Goal: Communication & Community: Answer question/provide support

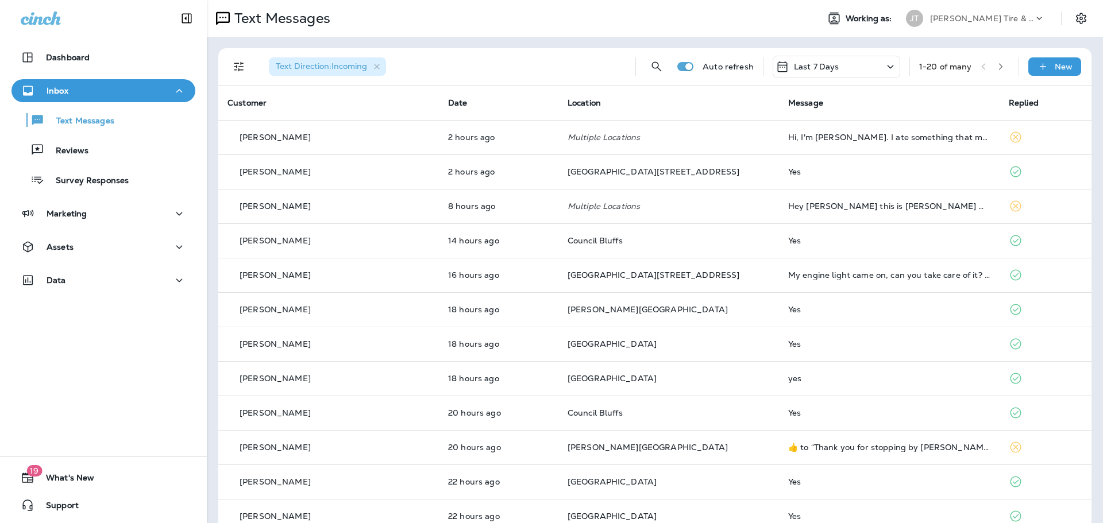
scroll to position [230, 0]
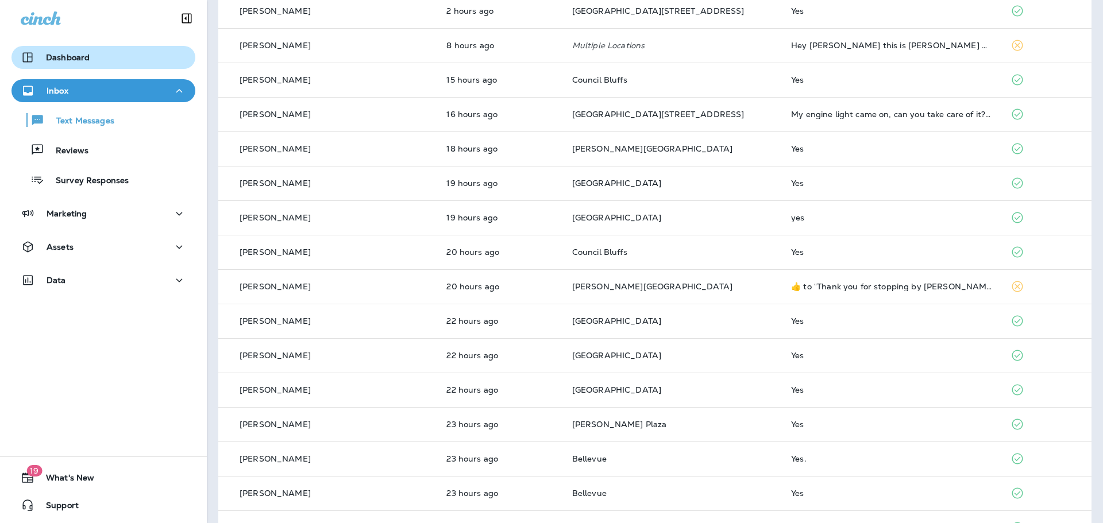
click at [92, 54] on div "Dashboard" at bounding box center [103, 58] width 165 height 14
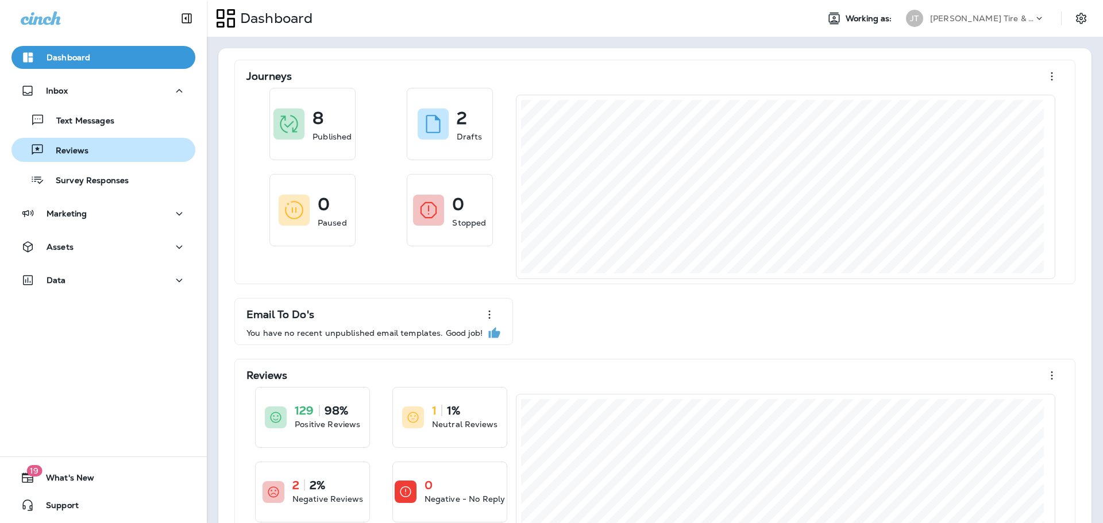
click at [92, 160] on button "Reviews" at bounding box center [103, 150] width 184 height 24
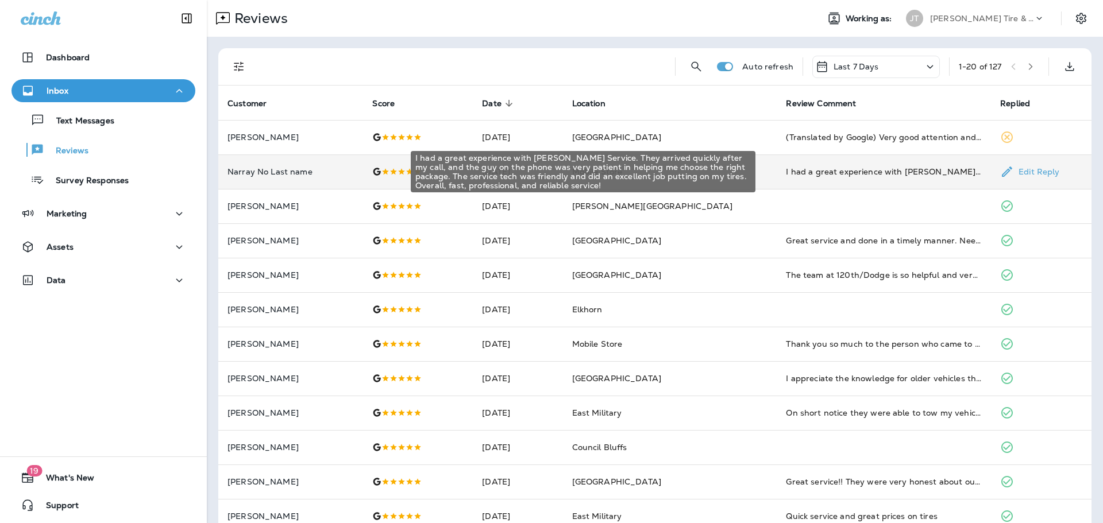
click at [809, 177] on div "I had a great experience with [PERSON_NAME] Service. They arrived quickly after…" at bounding box center [884, 171] width 196 height 11
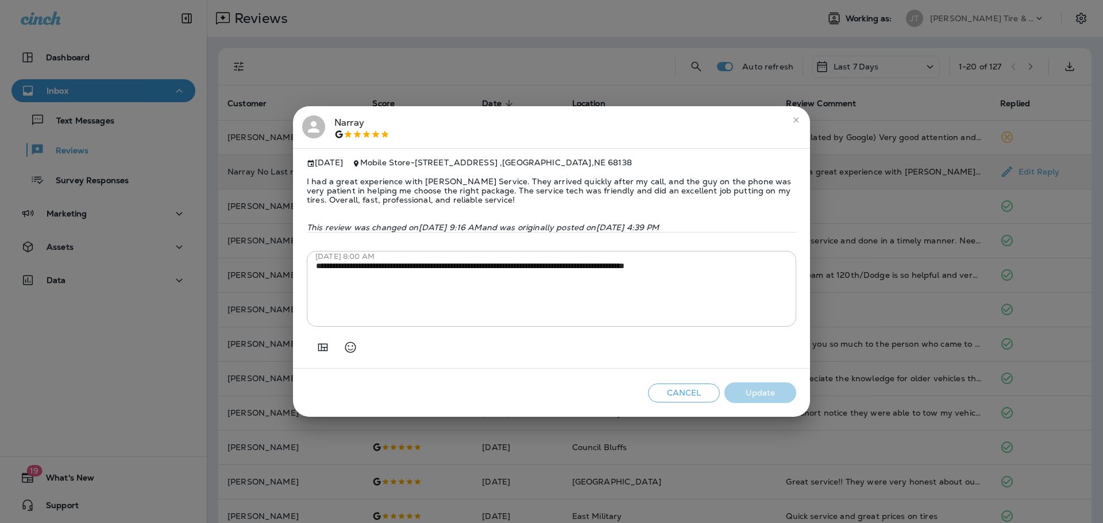
click at [794, 115] on icon "close" at bounding box center [795, 119] width 9 height 9
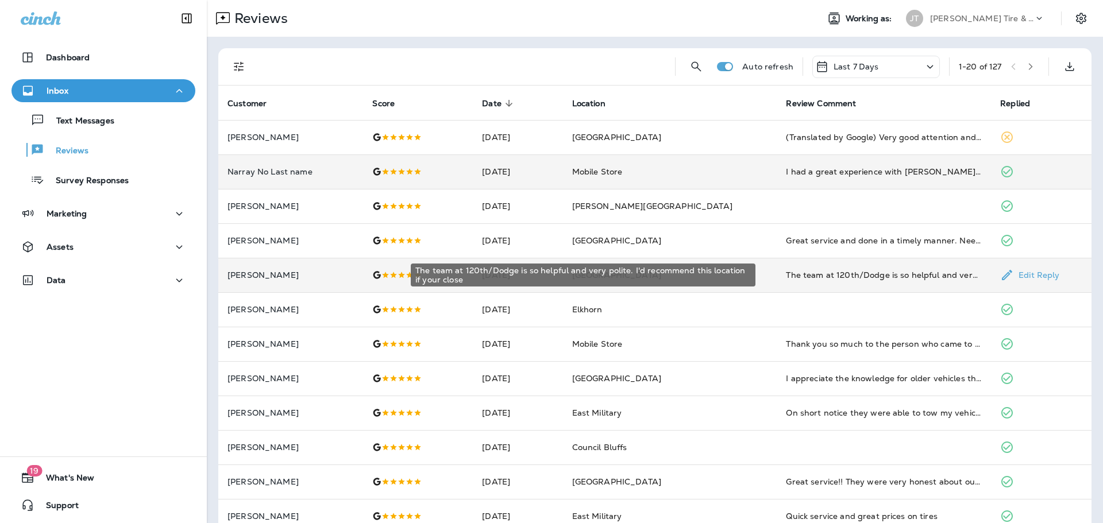
click at [828, 276] on div "The team at 120th/Dodge is so helpful and very polite. I'd recommend this locat…" at bounding box center [884, 274] width 196 height 11
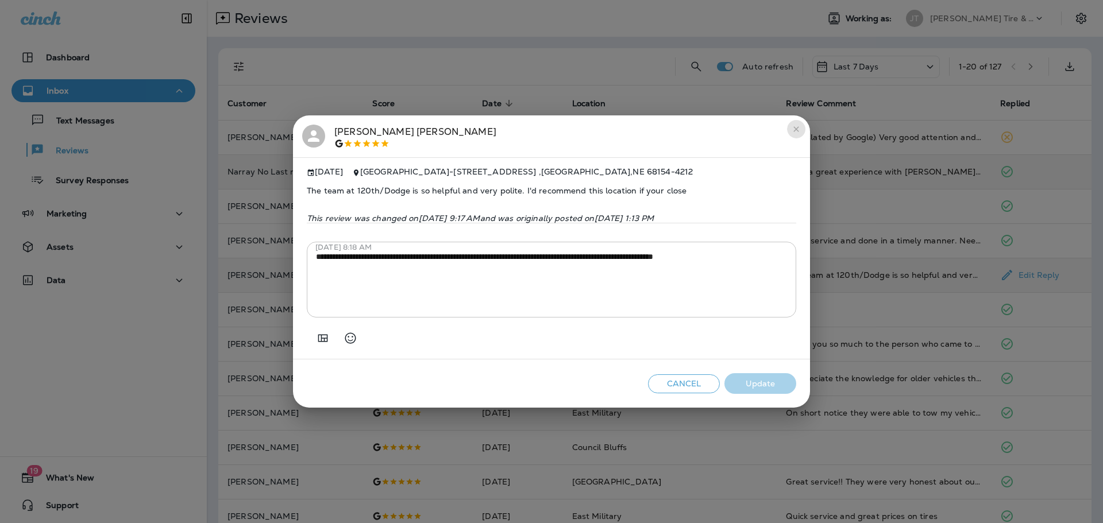
click at [797, 128] on icon "close" at bounding box center [795, 129] width 9 height 9
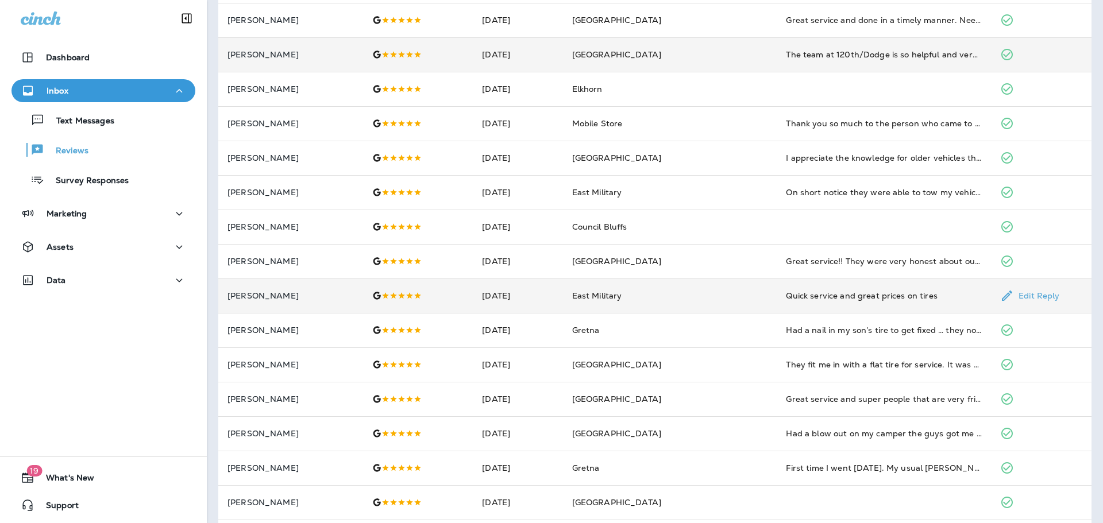
scroll to position [230, 0]
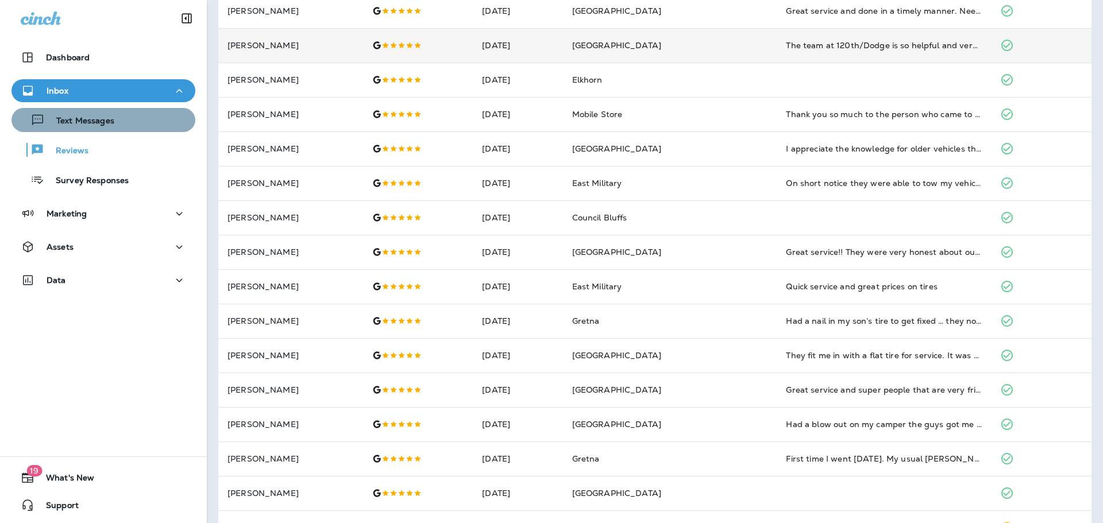
click at [106, 114] on div "Text Messages" at bounding box center [65, 119] width 98 height 17
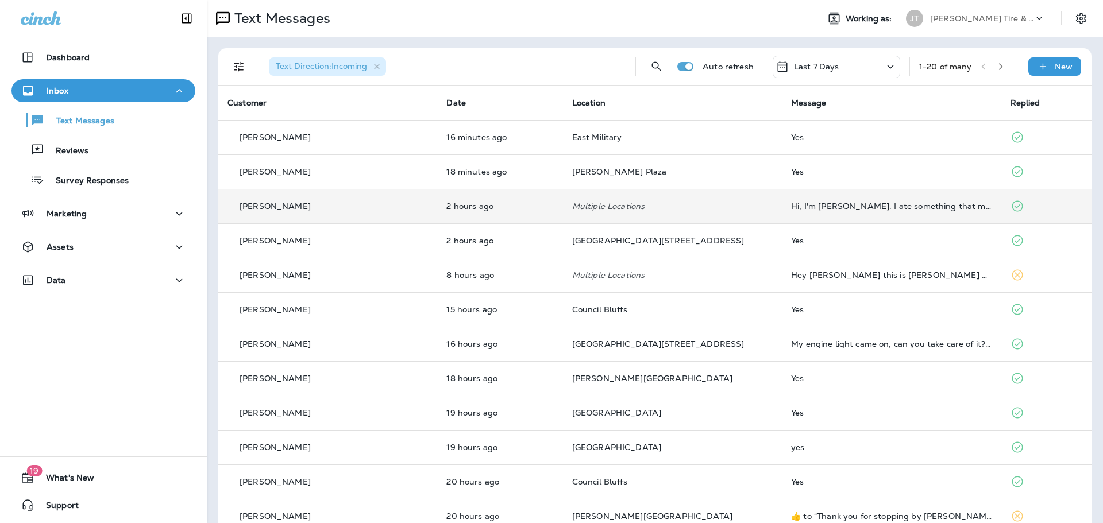
click at [782, 219] on td "Hi, I'm [PERSON_NAME]. I ate something that made me sick. I got a fever. I can'…" at bounding box center [891, 206] width 219 height 34
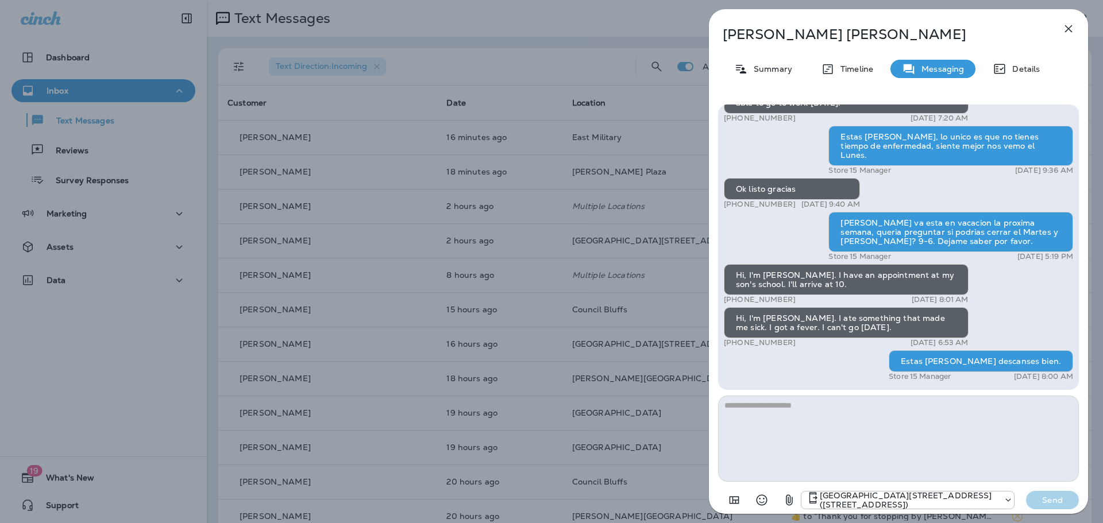
click at [1064, 28] on icon "button" at bounding box center [1068, 29] width 14 height 14
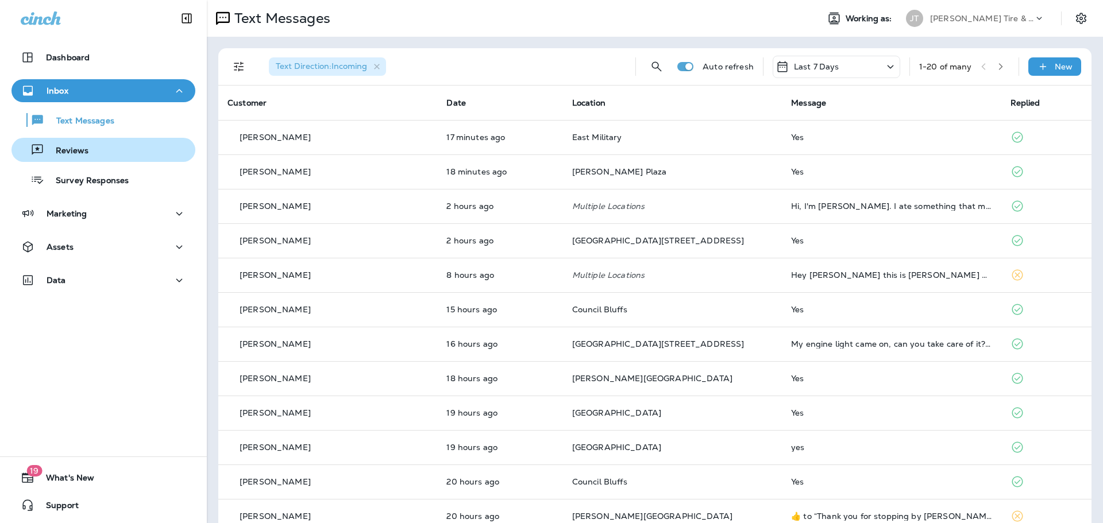
click at [76, 146] on p "Reviews" at bounding box center [66, 151] width 44 height 11
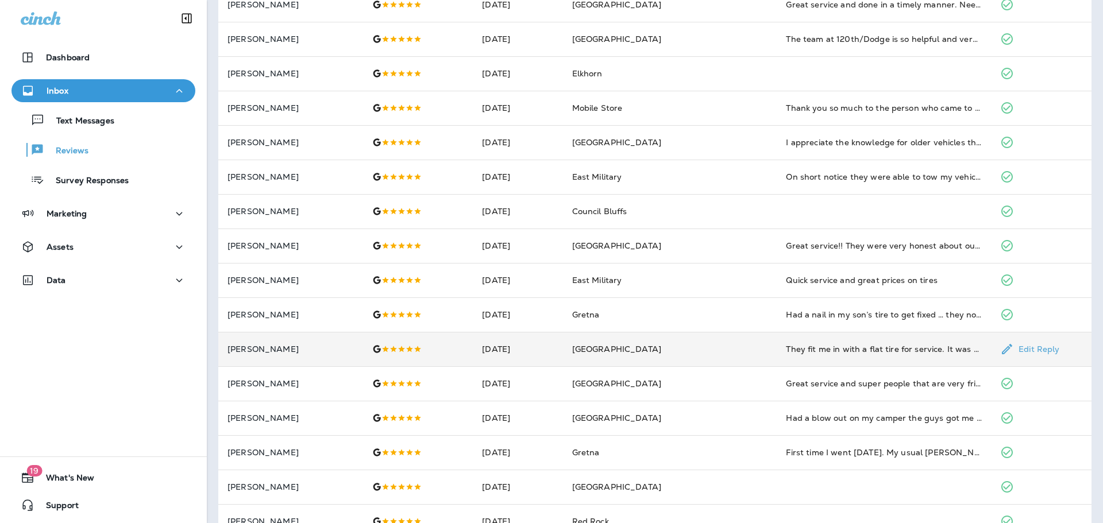
scroll to position [298, 0]
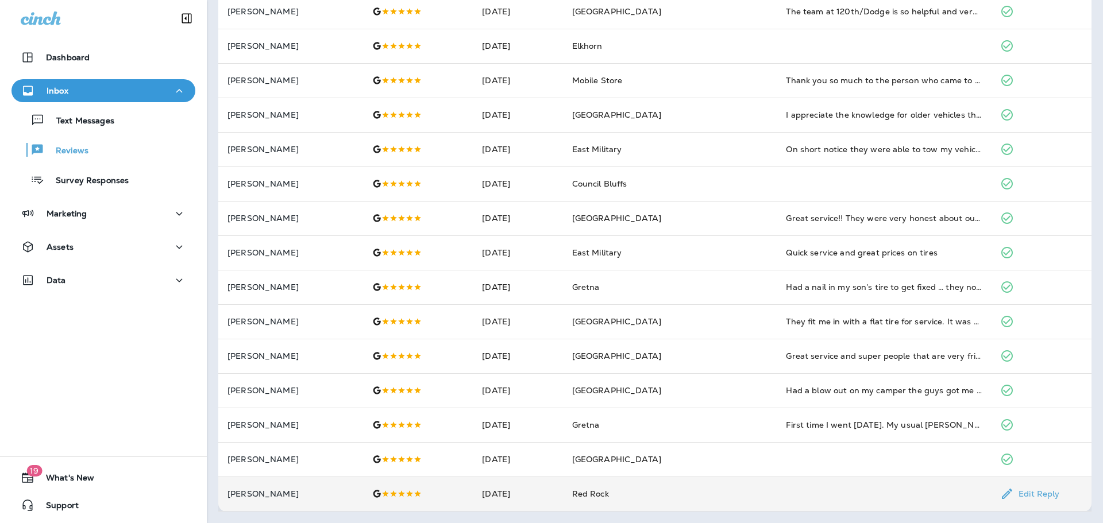
click at [315, 493] on p "[PERSON_NAME]" at bounding box center [290, 493] width 126 height 9
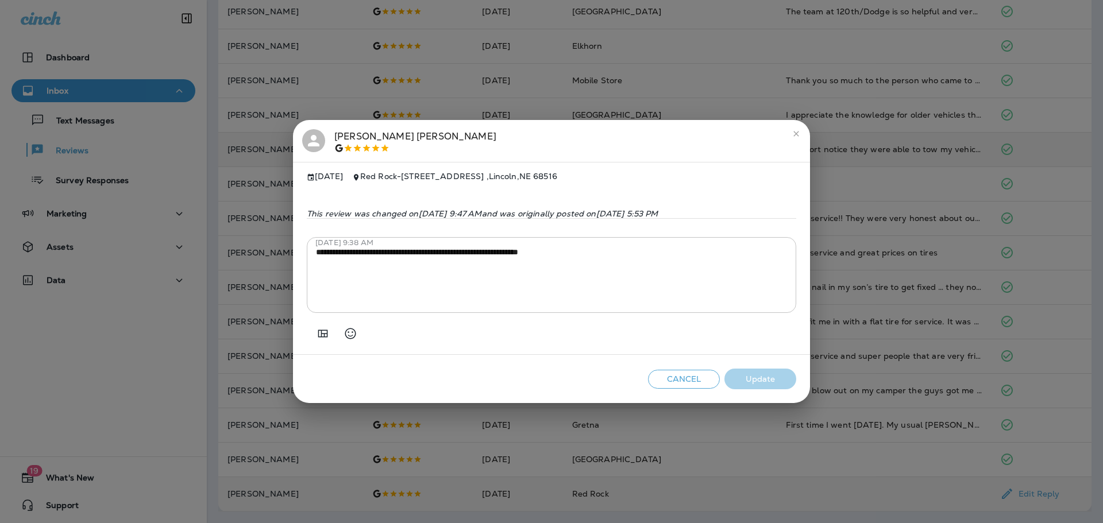
click at [791, 133] on icon "close" at bounding box center [795, 133] width 9 height 9
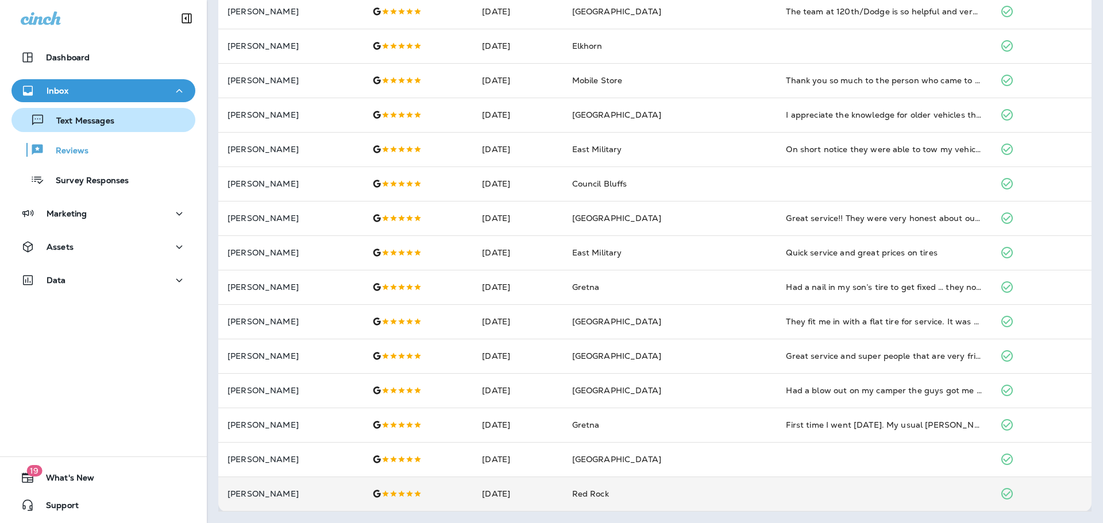
click at [132, 118] on div "Text Messages" at bounding box center [103, 119] width 175 height 17
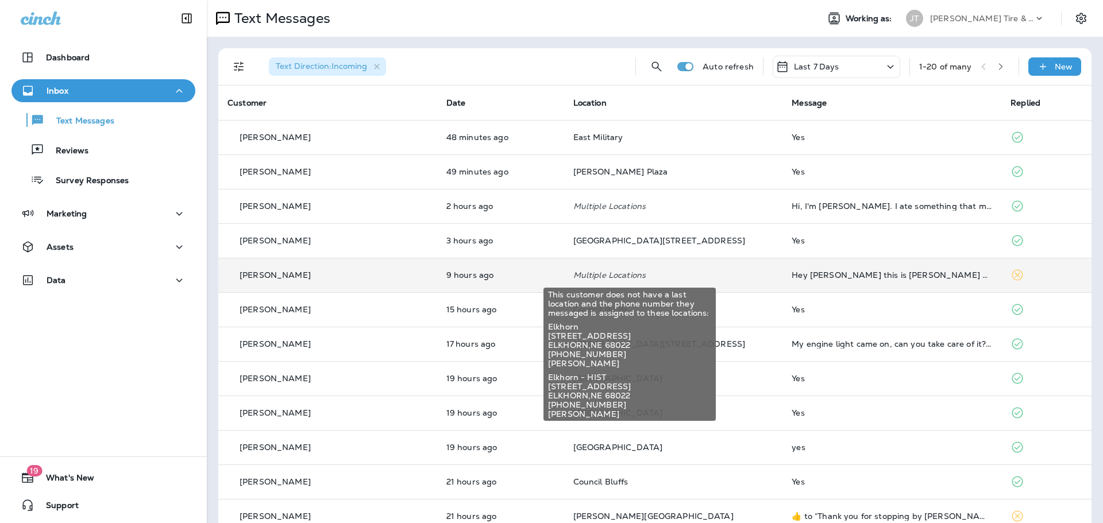
click at [679, 276] on p "Multiple Locations" at bounding box center [673, 275] width 200 height 9
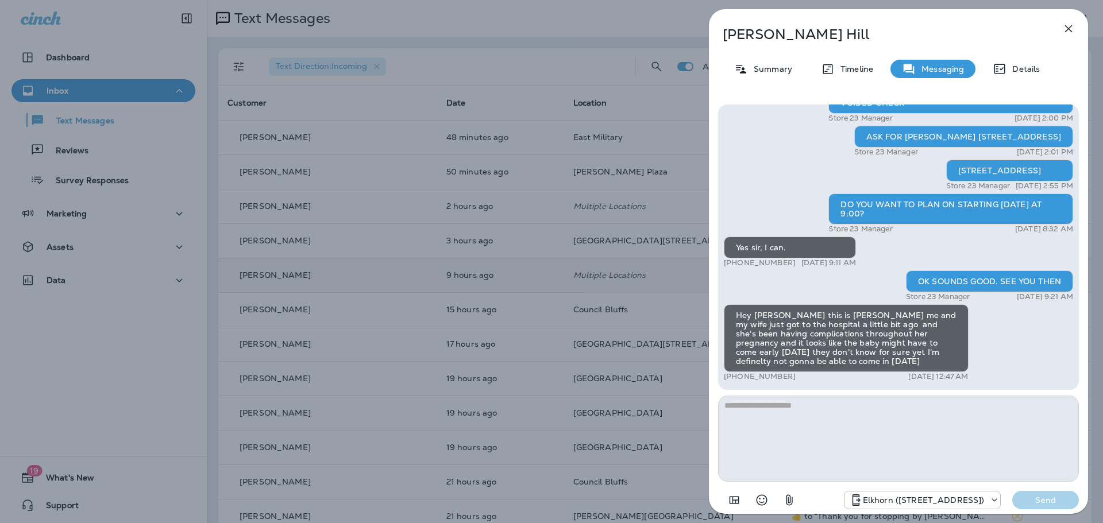
click at [1072, 29] on icon "button" at bounding box center [1068, 29] width 14 height 14
